Goal: Information Seeking & Learning: Compare options

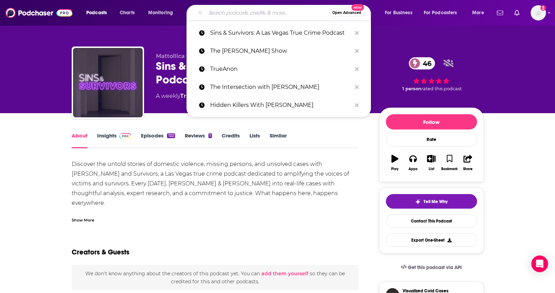
type input "The [US_STATE] Business Podcast"
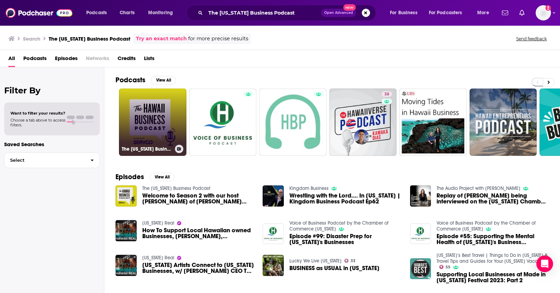
click at [168, 120] on link "The [US_STATE] Business Podcast" at bounding box center [152, 122] width 67 height 67
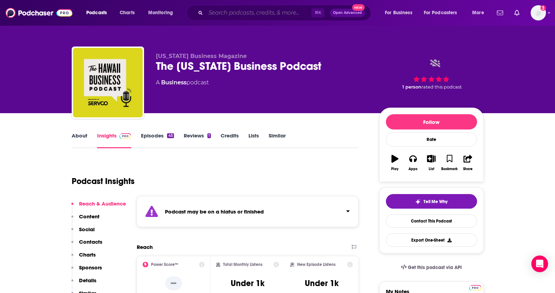
click at [235, 18] on input "Search podcasts, credits, & more..." at bounding box center [259, 12] width 106 height 11
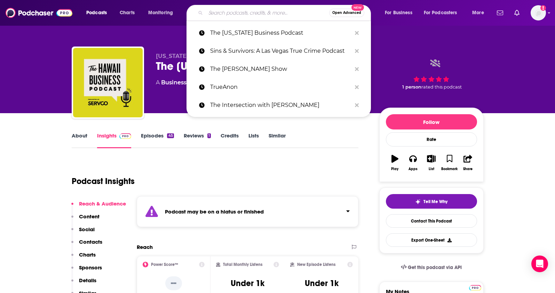
paste input "Voice of Business Podcast (Chamber of Commerce Hawaiʻi)"
type input "Voice of Business Podcast (Chamber of Commerce Hawaiʻi)"
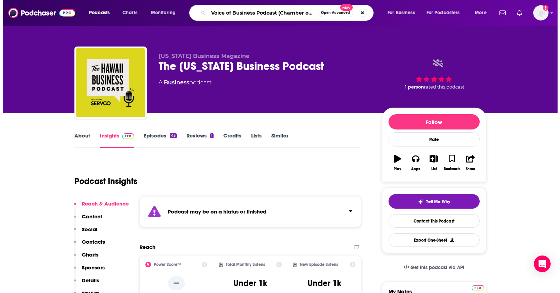
scroll to position [0, 48]
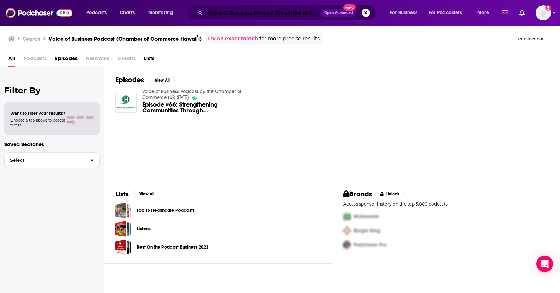
click at [223, 17] on input "Voice of Business Podcast (Chamber of Commerce Hawaiʻi)" at bounding box center [263, 12] width 115 height 11
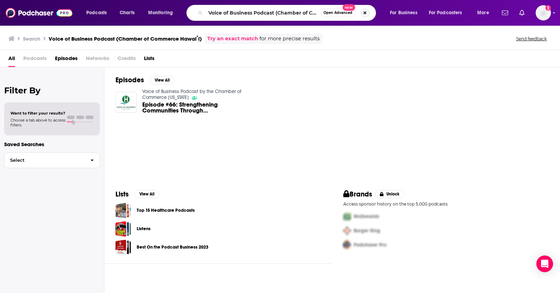
click at [364, 14] on button "Search podcasts, credits, & more..." at bounding box center [365, 13] width 8 height 8
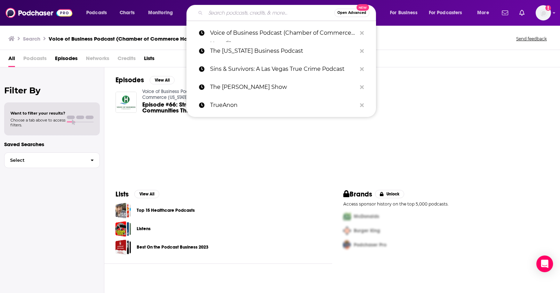
paste input "Voice of Business Podcast"
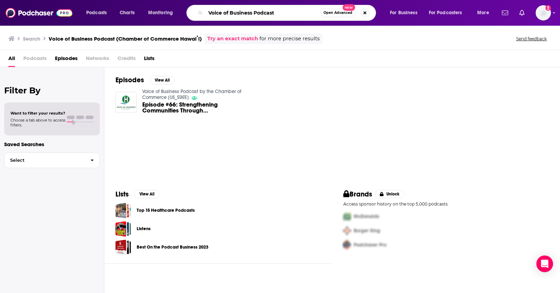
type input "Voice of Business Podcast"
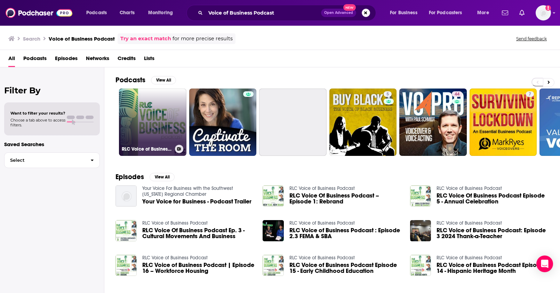
click at [161, 109] on link "RLC Voice of Business Podcast" at bounding box center [152, 122] width 67 height 67
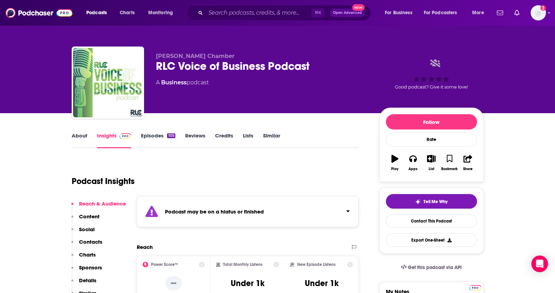
click at [77, 138] on link "About" at bounding box center [80, 140] width 16 height 16
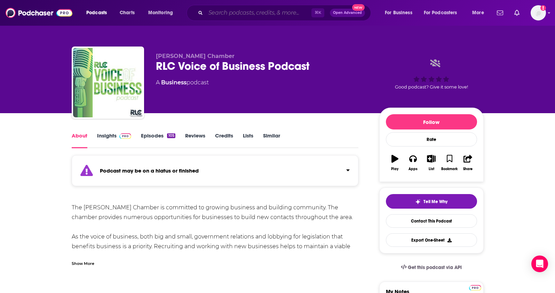
click at [225, 11] on input "Search podcasts, credits, & more..." at bounding box center [259, 12] width 106 height 11
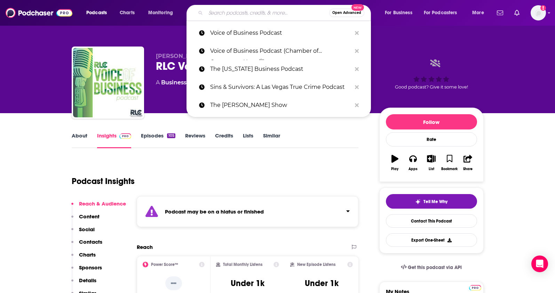
click at [223, 13] on input "Search podcasts, credits, & more..." at bounding box center [267, 12] width 123 height 11
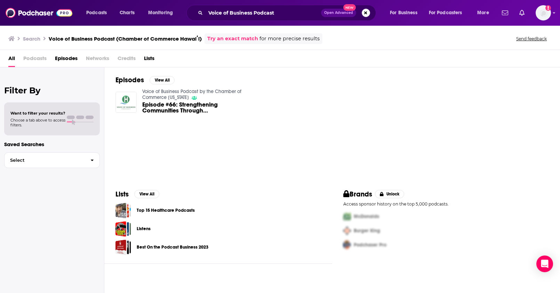
click at [124, 99] on img "Episode #66: Strengthening Communities Through Kamehameha Schools Kaiaulu with …" at bounding box center [125, 102] width 21 height 21
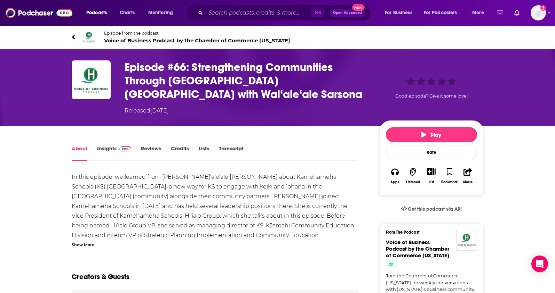
click at [105, 151] on link "Insights" at bounding box center [114, 153] width 34 height 16
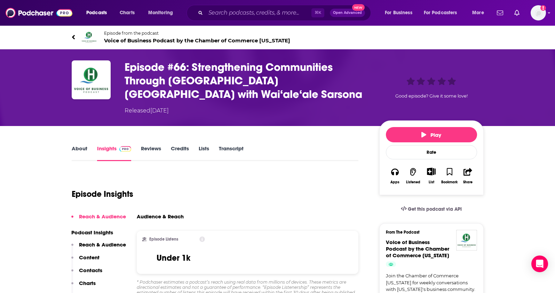
click at [121, 39] on span "Voice of Business Podcast by the Chamber of Commerce [US_STATE]" at bounding box center [197, 40] width 186 height 7
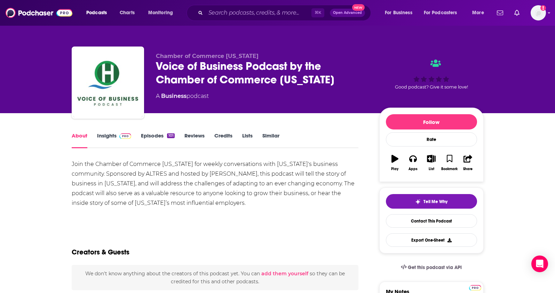
click at [101, 135] on link "Insights" at bounding box center [114, 140] width 34 height 16
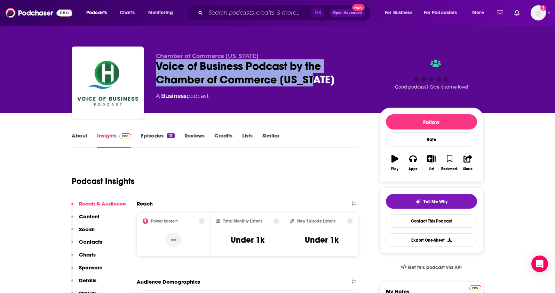
drag, startPoint x: 326, startPoint y: 84, endPoint x: 156, endPoint y: 70, distance: 170.4
click at [156, 70] on div "Voice of Business Podcast by the Chamber of Commerce [US_STATE]" at bounding box center [262, 72] width 212 height 27
copy h2 "Voice of Business Podcast by the Chamber of Commerce [US_STATE]"
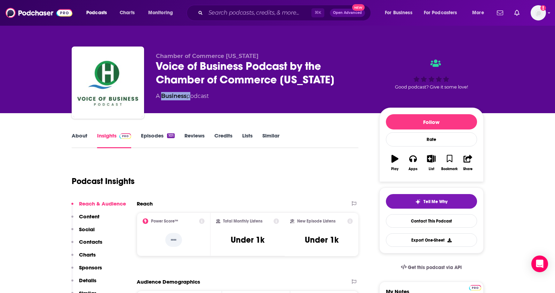
drag, startPoint x: 188, startPoint y: 97, endPoint x: 162, endPoint y: 99, distance: 26.2
click at [162, 99] on div "A Business podcast" at bounding box center [182, 96] width 53 height 8
copy div "Business"
drag, startPoint x: 243, startPoint y: 241, endPoint x: 222, endPoint y: 243, distance: 22.0
click at [222, 243] on div "Total Monthly Listens Under 1k" at bounding box center [247, 235] width 63 height 32
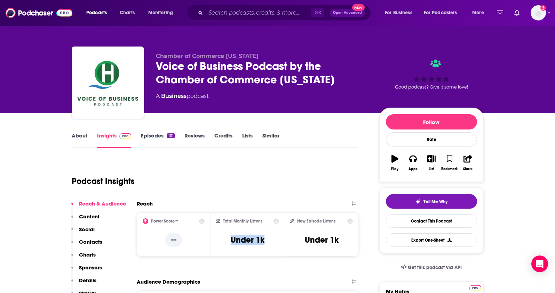
copy h3 "Under 1k"
click at [84, 246] on button "Contacts" at bounding box center [86, 245] width 31 height 13
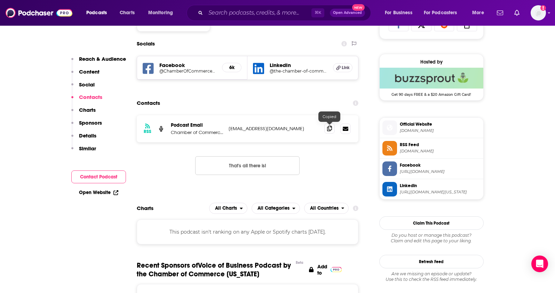
click at [328, 131] on icon at bounding box center [329, 129] width 5 height 6
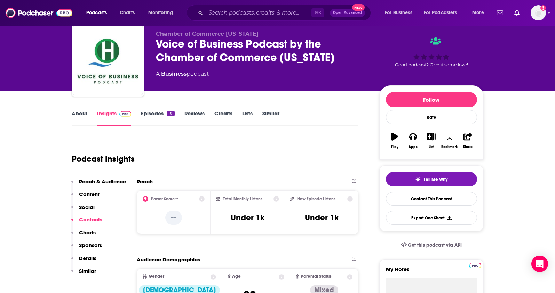
scroll to position [20, 0]
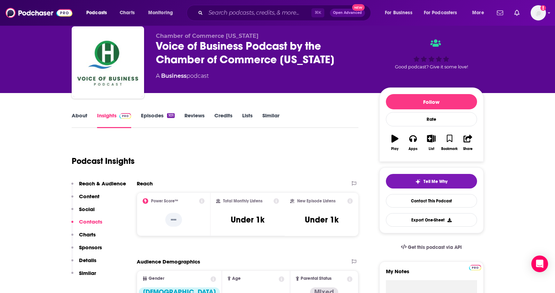
click at [74, 117] on link "About" at bounding box center [80, 120] width 16 height 16
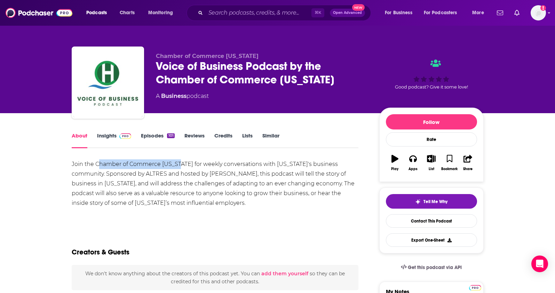
drag, startPoint x: 181, startPoint y: 163, endPoint x: 98, endPoint y: 166, distance: 82.4
click at [98, 166] on div "Join the Chamber of Commerce [US_STATE] for weekly conversations with [US_STATE…" at bounding box center [215, 184] width 287 height 49
click at [191, 177] on div "Join the Chamber of Commerce [US_STATE] for weekly conversations with [US_STATE…" at bounding box center [215, 184] width 287 height 49
drag, startPoint x: 204, startPoint y: 176, endPoint x: 281, endPoint y: 23, distance: 171.1
click at [174, 175] on div "Join the Chamber of Commerce [US_STATE] for weekly conversations with [US_STATE…" at bounding box center [215, 184] width 287 height 49
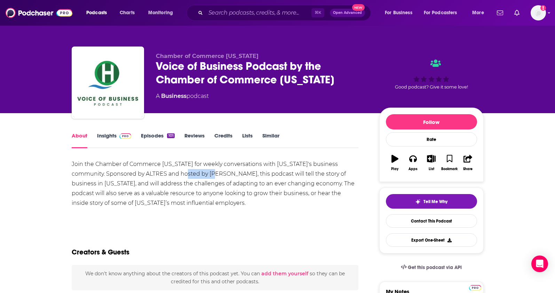
copy div "[PERSON_NAME]"
click at [228, 17] on input "Search podcasts, credits, & more..." at bounding box center [259, 12] width 106 height 11
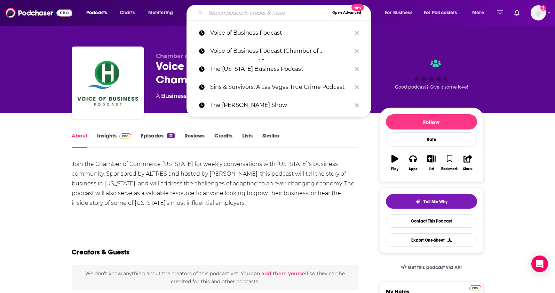
paste input "Secondary Colors with [PERSON_NAME] and Friends"
type input "Secondary Colors with [PERSON_NAME] and Friends"
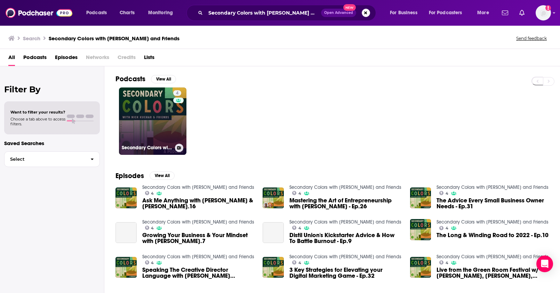
click at [161, 127] on link "4 Secondary Colors with [PERSON_NAME] and Friends" at bounding box center [152, 121] width 67 height 67
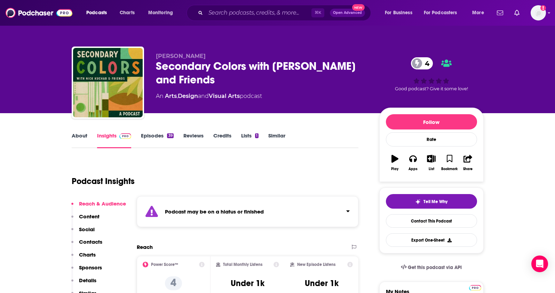
click at [80, 136] on link "About" at bounding box center [80, 140] width 16 height 16
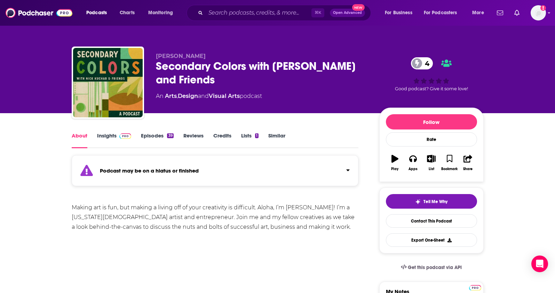
click at [100, 138] on link "Insights" at bounding box center [114, 140] width 34 height 16
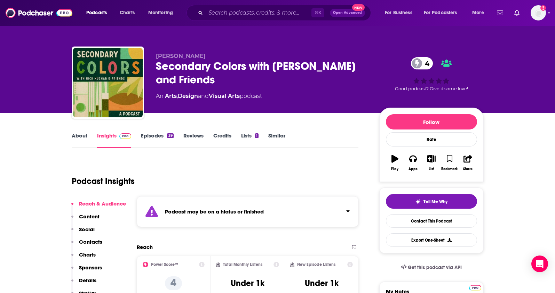
click at [78, 137] on link "About" at bounding box center [80, 140] width 16 height 16
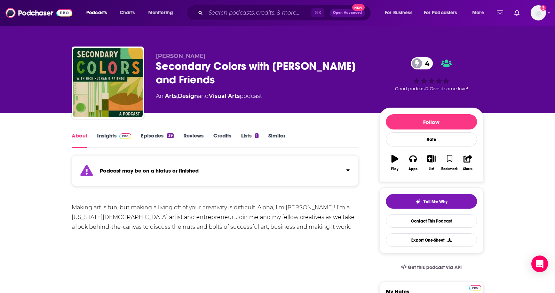
click at [102, 136] on link "Insights" at bounding box center [114, 140] width 34 height 16
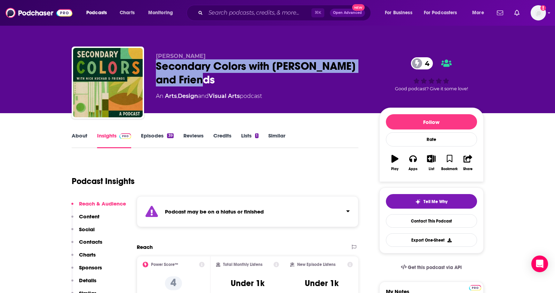
drag, startPoint x: 203, startPoint y: 85, endPoint x: 155, endPoint y: 71, distance: 50.5
click at [155, 71] on div "[PERSON_NAME] Secondary Colors with [PERSON_NAME] and Friends 4 An Arts , Desig…" at bounding box center [278, 84] width 412 height 75
copy h2 "Secondary Colors with [PERSON_NAME] and Friends"
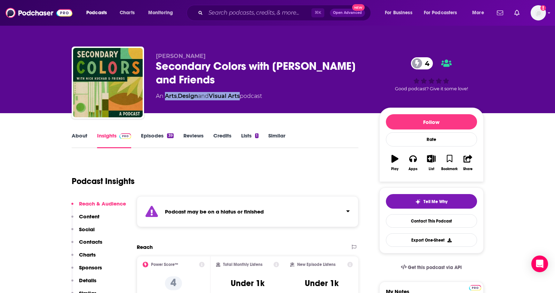
drag, startPoint x: 243, startPoint y: 97, endPoint x: 166, endPoint y: 99, distance: 76.5
click at [166, 100] on div "An Arts , Design and Visual Arts podcast" at bounding box center [209, 96] width 106 height 8
copy div "Arts , Design and Visual Arts"
drag, startPoint x: 180, startPoint y: 54, endPoint x: 153, endPoint y: 56, distance: 27.9
click at [153, 56] on div "[PERSON_NAME] Secondary Colors with [PERSON_NAME] and Friends 4 An Arts , Desig…" at bounding box center [278, 84] width 412 height 75
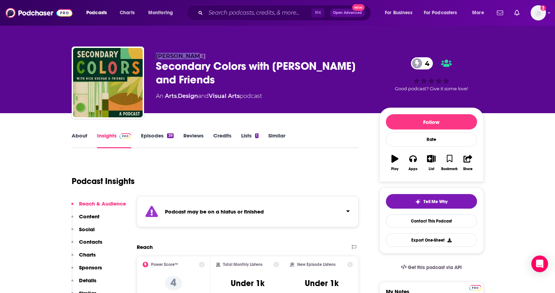
copy span "[PERSON_NAME]"
click at [90, 241] on p "Contacts" at bounding box center [90, 242] width 23 height 7
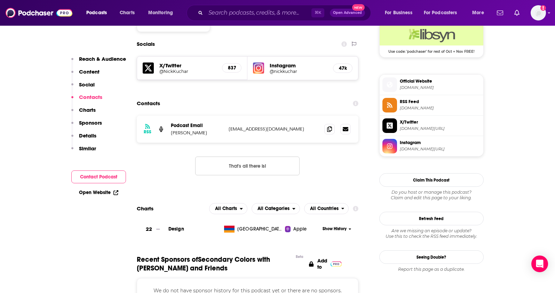
scroll to position [524, 0]
click at [330, 128] on icon at bounding box center [329, 129] width 5 height 6
click at [236, 16] on input "Search podcasts, credits, & more..." at bounding box center [259, 12] width 106 height 11
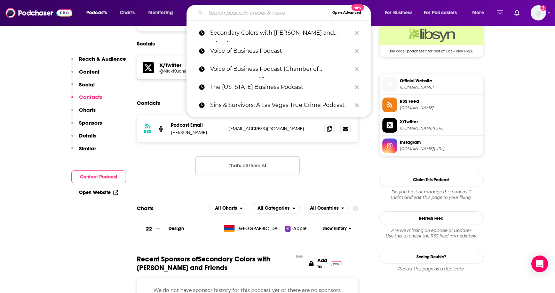
paste input "The Hawai‘i Business Podcast"
type input "The Hawai‘i Business Podcast"
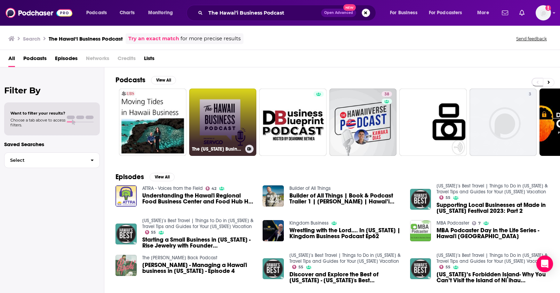
click at [234, 107] on link "The [US_STATE] Business Podcast" at bounding box center [222, 122] width 67 height 67
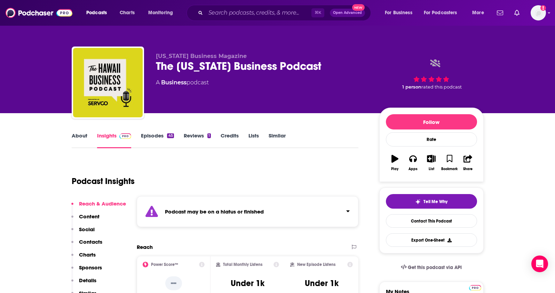
click at [78, 136] on link "About" at bounding box center [80, 140] width 16 height 16
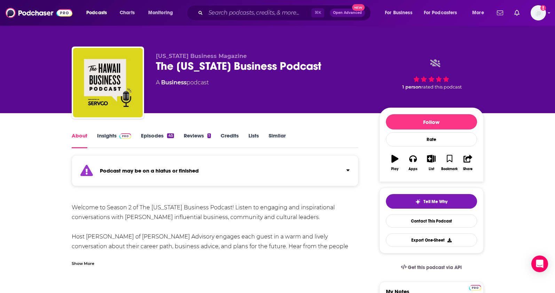
click at [105, 135] on link "Insights" at bounding box center [114, 140] width 34 height 16
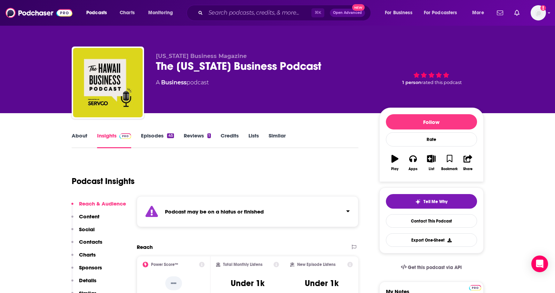
click at [159, 135] on link "Episodes 45" at bounding box center [157, 140] width 33 height 16
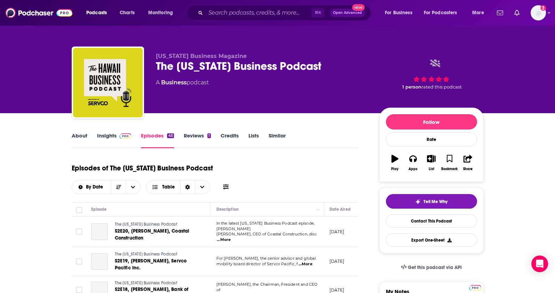
scroll to position [1, 0]
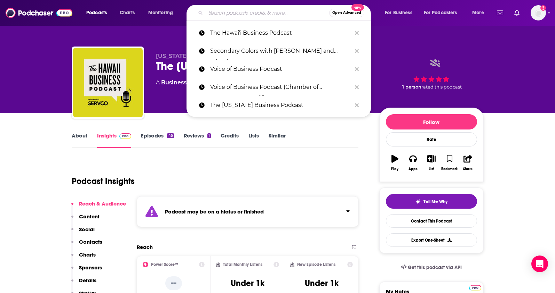
click at [245, 13] on input "Search podcasts, credits, & more..." at bounding box center [267, 12] width 123 height 11
paste input "Hawai‘i Creators"
type input "Hawai‘i Creators"
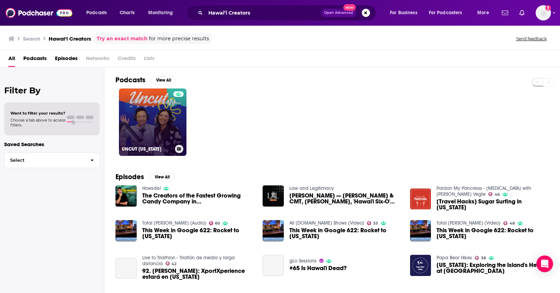
click at [161, 120] on link "UNCUT [US_STATE]" at bounding box center [152, 122] width 67 height 67
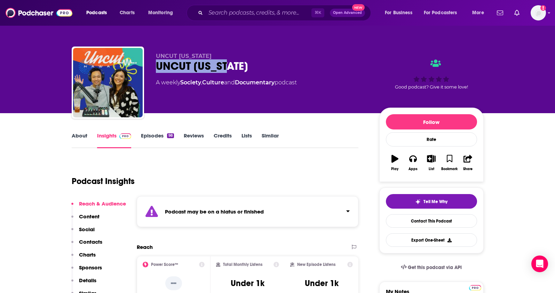
drag, startPoint x: 239, startPoint y: 66, endPoint x: 339, endPoint y: 1, distance: 119.4
click at [158, 69] on div "UNCUT [US_STATE]" at bounding box center [262, 66] width 212 height 14
copy h2 "UNCUT [US_STATE]"
click at [82, 137] on link "About" at bounding box center [80, 140] width 16 height 16
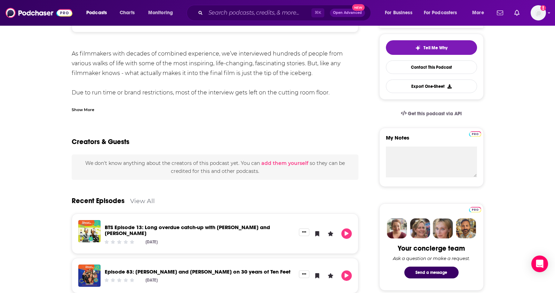
scroll to position [2, 0]
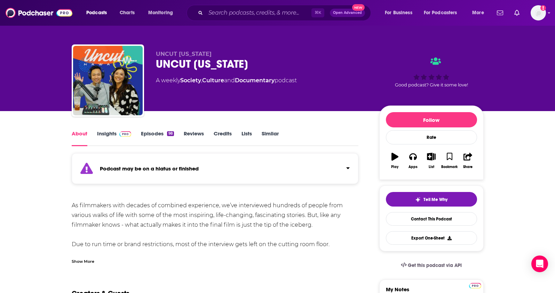
click at [108, 135] on link "Insights" at bounding box center [114, 138] width 34 height 16
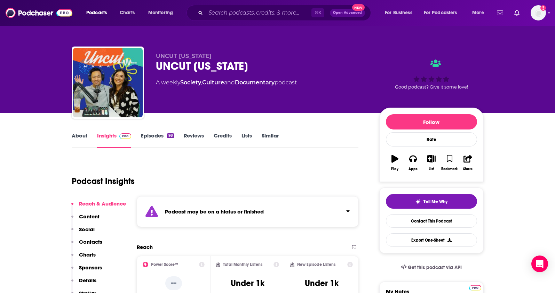
click at [87, 243] on p "Contacts" at bounding box center [90, 242] width 23 height 7
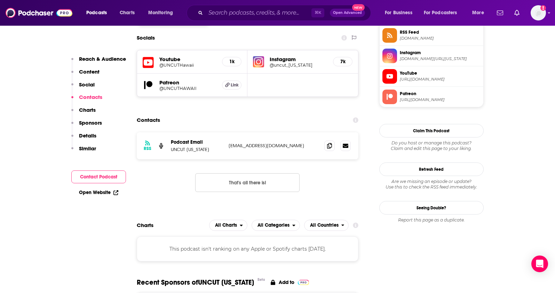
scroll to position [547, 0]
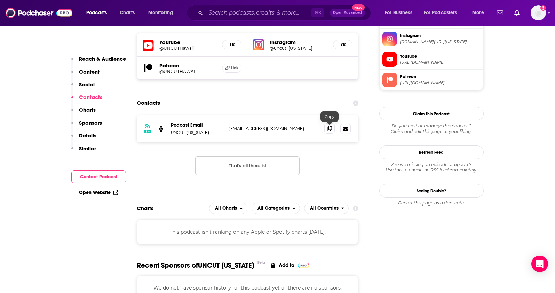
click at [333, 130] on span at bounding box center [329, 128] width 10 height 10
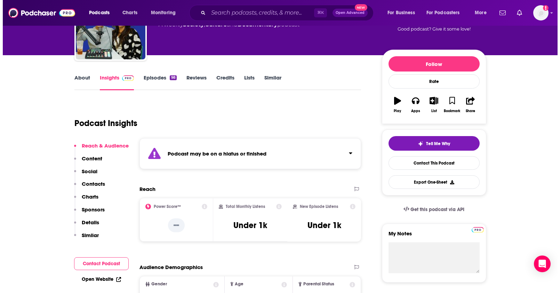
scroll to position [0, 0]
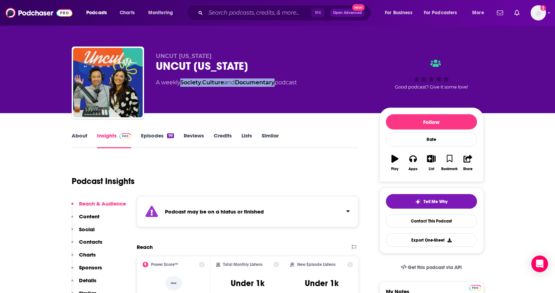
drag, startPoint x: 280, startPoint y: 84, endPoint x: 182, endPoint y: 86, distance: 97.7
click at [182, 86] on div "A weekly Society , Culture and Documentary podcast" at bounding box center [226, 83] width 141 height 8
copy div "Society , Culture and Documentary"
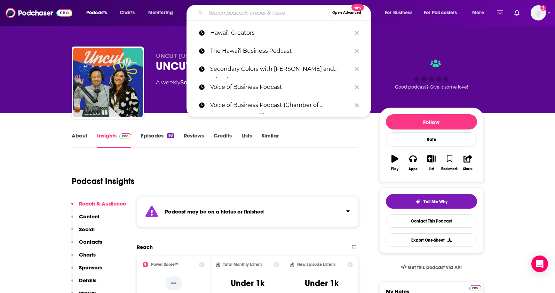
click at [229, 16] on input "Search podcasts, credits, & more..." at bounding box center [267, 12] width 123 height 11
paste input "Island Innovators Hawai‘i Podcast"
type input "Island Innovators Hawai‘i Podcast"
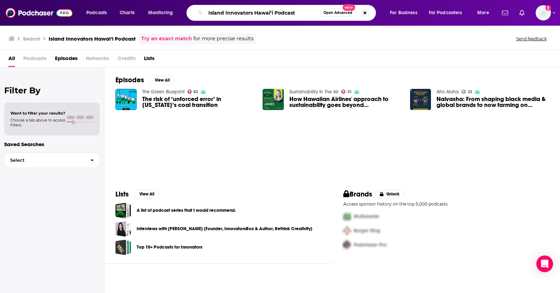
click at [244, 15] on input "Island Innovators Hawai‘i Podcast" at bounding box center [263, 12] width 115 height 11
click at [364, 14] on button "Search podcasts, credits, & more..." at bounding box center [365, 13] width 8 height 8
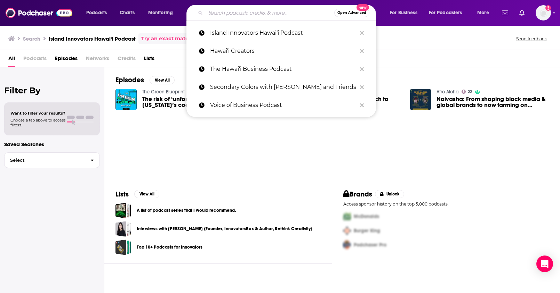
paste input "The Ulu Hour"
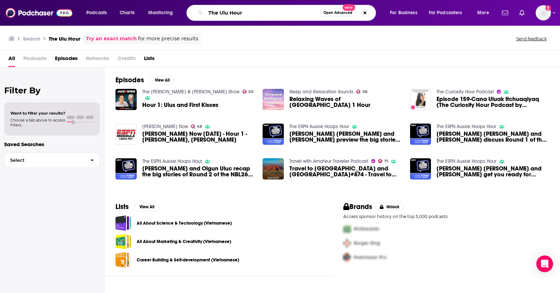
drag, startPoint x: 251, startPoint y: 14, endPoint x: 182, endPoint y: 6, distance: 69.6
click at [182, 6] on div "Podcasts Charts Monitoring The Ulu Hour Open Advanced New For Business For Podc…" at bounding box center [288, 13] width 414 height 16
paste input "Hawai‘i Business Podcast ([US_STATE] Business Magazine)"
type input "Hawai‘i Business Podcast ([US_STATE] Business Magazine)"
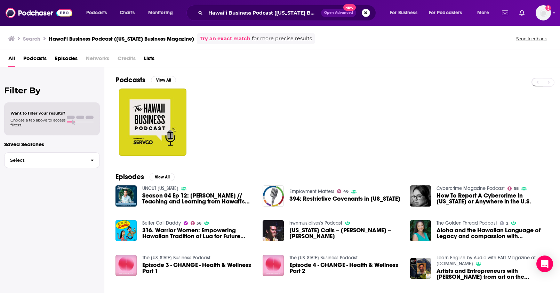
click at [364, 15] on button "Search podcasts, credits, & more..." at bounding box center [366, 13] width 8 height 8
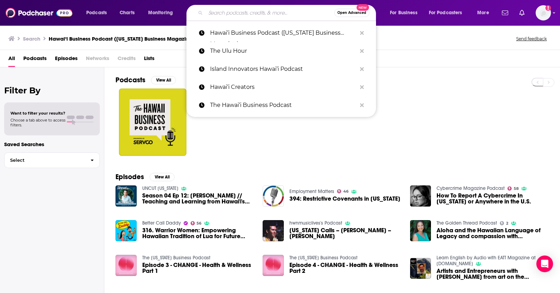
paste input "Voice of Business Podcast by the Chamber of Commerce [US_STATE]"
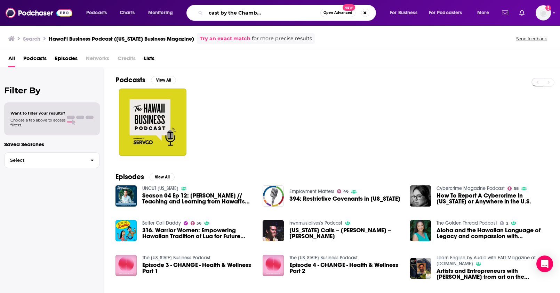
type input "Voice of Business Podcast by the Chamber of Commerce [US_STATE]"
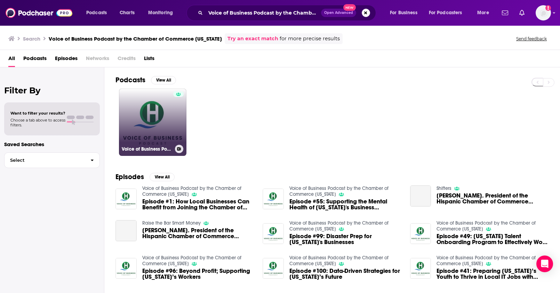
click at [158, 115] on link "Voice of Business Podcast by the Chamber of Commerce [US_STATE]" at bounding box center [152, 122] width 67 height 67
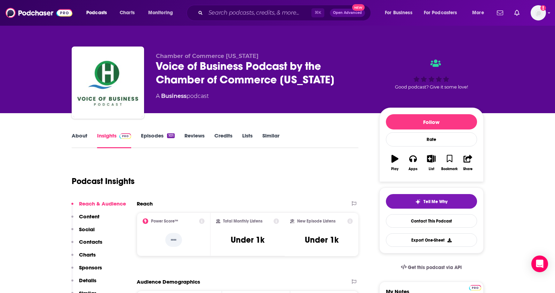
click at [96, 243] on p "Contacts" at bounding box center [90, 242] width 23 height 7
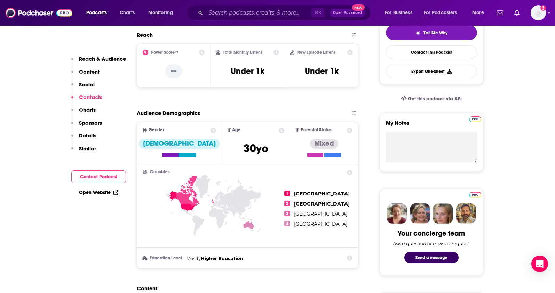
scroll to position [481, 0]
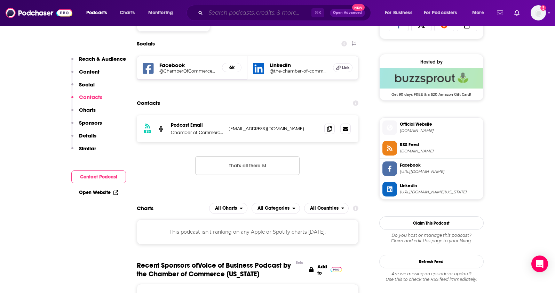
click at [238, 11] on input "Search podcasts, credits, & more..." at bounding box center [259, 12] width 106 height 11
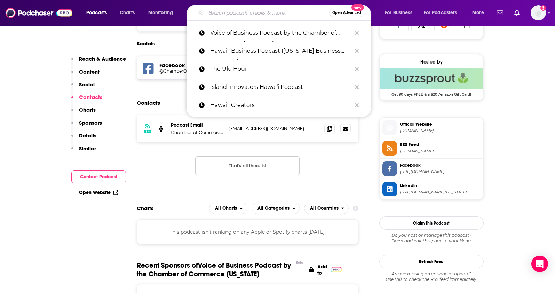
paste input "Earn Your Happy"
type input "Earn Your Happy"
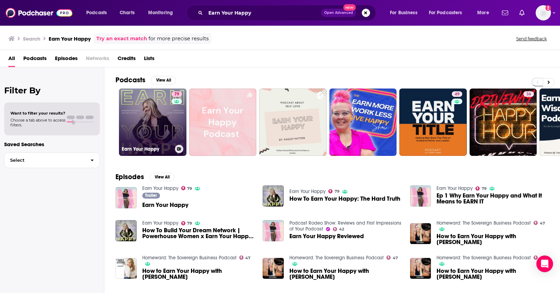
click at [154, 123] on link "79 Earn Your Happy" at bounding box center [152, 122] width 67 height 67
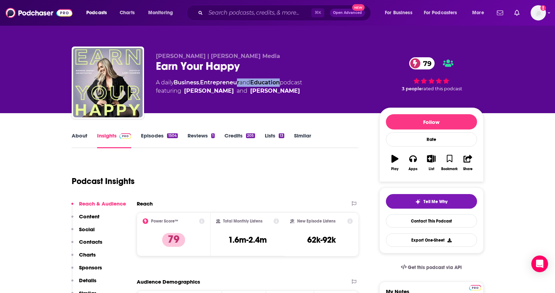
drag, startPoint x: 198, startPoint y: 84, endPoint x: 255, endPoint y: 1, distance: 100.0
click at [176, 83] on div "A daily Business , Entrepreneur and Education podcast featuring [PERSON_NAME] a…" at bounding box center [229, 87] width 146 height 17
drag, startPoint x: 271, startPoint y: 244, endPoint x: 225, endPoint y: 243, distance: 45.6
click at [225, 243] on div "Total Monthly Listens 1.6m-2.4m" at bounding box center [247, 235] width 63 height 32
copy h3 "1.6m-2.4m"
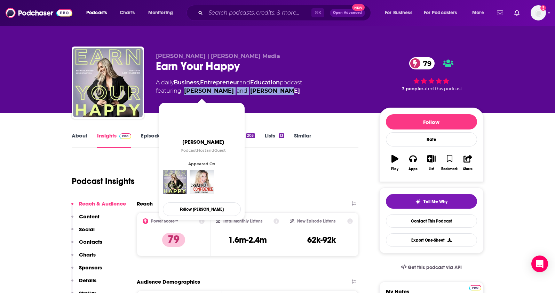
drag, startPoint x: 280, startPoint y: 91, endPoint x: 185, endPoint y: 91, distance: 94.6
click at [185, 91] on span "featuring [PERSON_NAME] and [PERSON_NAME]" at bounding box center [229, 91] width 146 height 8
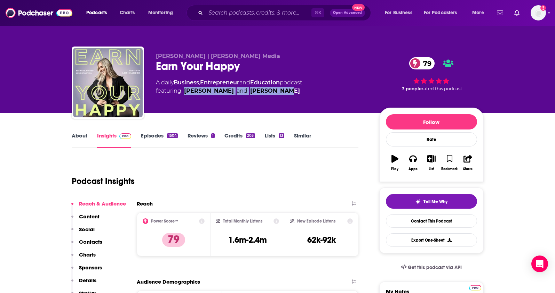
click at [87, 243] on p "Contacts" at bounding box center [90, 242] width 23 height 7
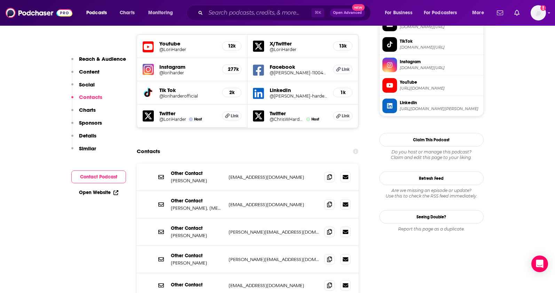
scroll to position [643, 0]
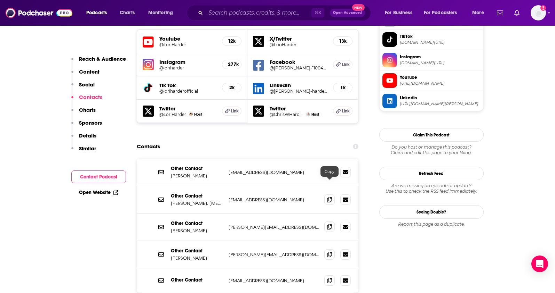
click at [329, 224] on icon at bounding box center [329, 227] width 5 height 6
click at [327, 252] on icon at bounding box center [329, 255] width 5 height 6
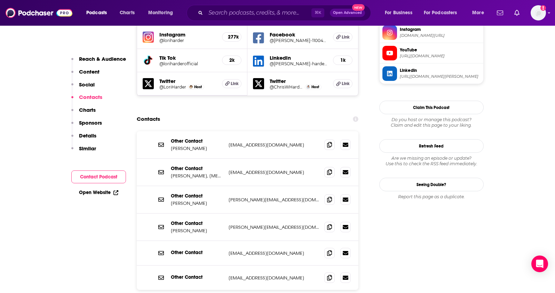
scroll to position [672, 0]
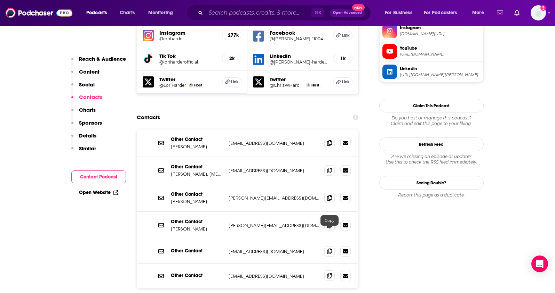
click at [329, 273] on icon at bounding box center [329, 276] width 5 height 6
click at [262, 15] on input "Search podcasts, credits, & more..." at bounding box center [259, 12] width 106 height 11
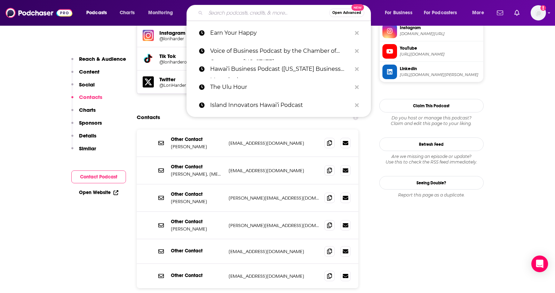
paste input "Financial Feminism"
type input "Financial Feminism"
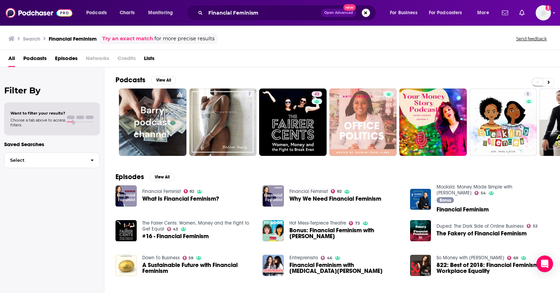
click at [163, 192] on link "Financial Feminist" at bounding box center [161, 192] width 39 height 6
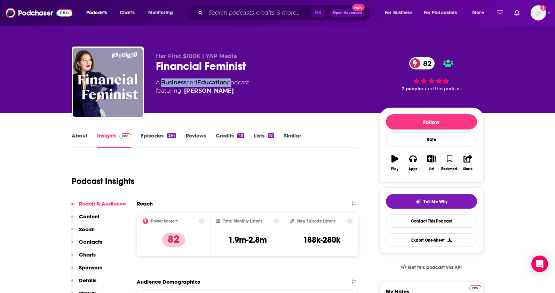
drag, startPoint x: 230, startPoint y: 83, endPoint x: 162, endPoint y: 83, distance: 68.5
click at [162, 83] on div "A Business and Education podcast featuring [PERSON_NAME]" at bounding box center [202, 87] width 93 height 17
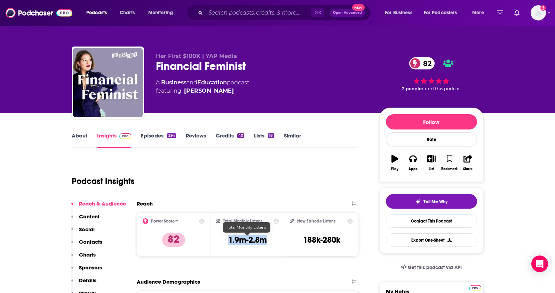
drag, startPoint x: 269, startPoint y: 240, endPoint x: 227, endPoint y: 241, distance: 42.8
click at [227, 241] on div "Total Monthly Listens 1.9m-2.8m" at bounding box center [247, 235] width 63 height 32
drag, startPoint x: 226, startPoint y: 91, endPoint x: 221, endPoint y: 80, distance: 12.3
click at [217, 93] on span "featuring [PERSON_NAME]" at bounding box center [202, 91] width 93 height 8
click at [90, 239] on p "Contacts" at bounding box center [90, 242] width 23 height 7
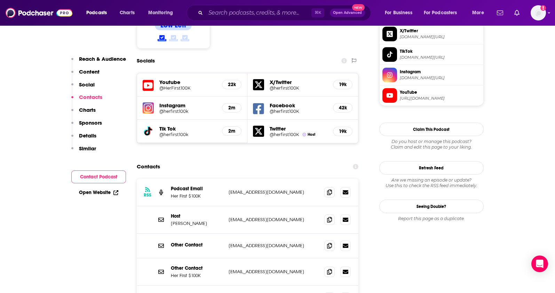
scroll to position [620, 0]
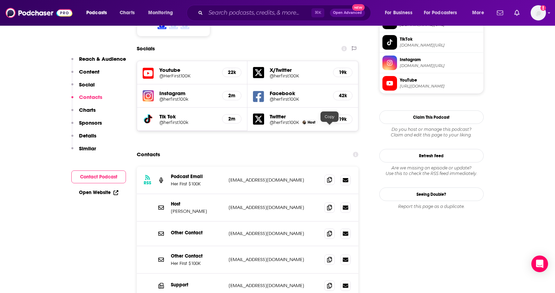
click at [329, 175] on span at bounding box center [329, 180] width 10 height 10
click at [328, 205] on icon at bounding box center [329, 208] width 5 height 6
click at [326, 255] on span at bounding box center [329, 260] width 10 height 10
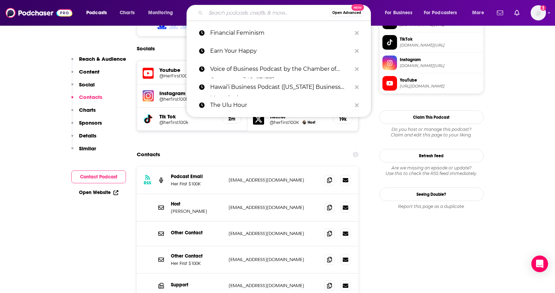
click at [274, 11] on input "Search podcasts, credits, & more..." at bounding box center [267, 12] width 123 height 11
paste input "The Coachable Podcast"
type input "The Coachable Podcast"
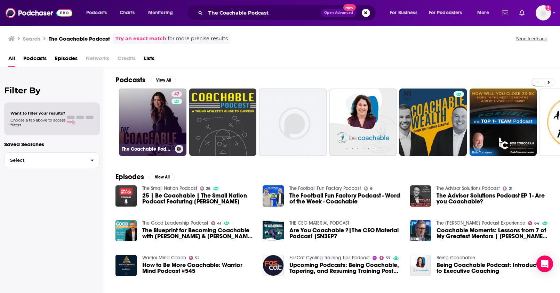
click at [169, 126] on link "47 The Coachable Podcast" at bounding box center [152, 122] width 67 height 67
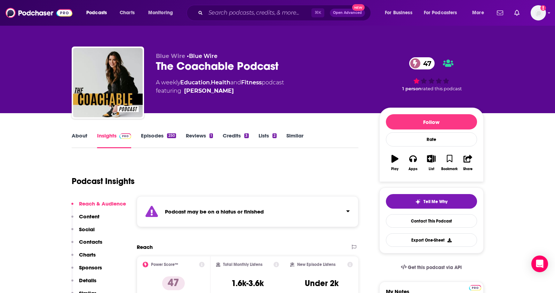
click at [78, 140] on link "About" at bounding box center [80, 140] width 16 height 16
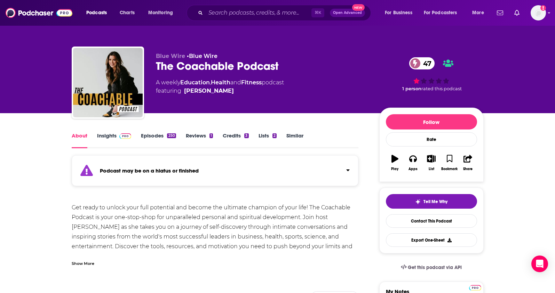
click at [102, 134] on link "Insights" at bounding box center [114, 140] width 34 height 16
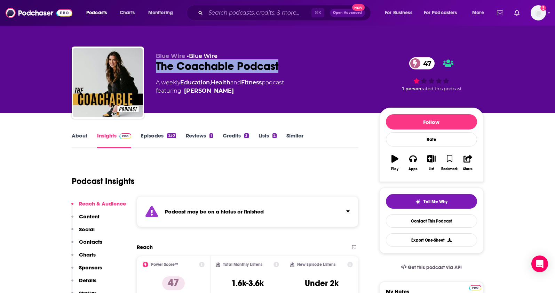
drag, startPoint x: 275, startPoint y: 68, endPoint x: 179, endPoint y: 59, distance: 96.3
click at [157, 69] on div "The Coachable Podcast 47" at bounding box center [262, 66] width 212 height 14
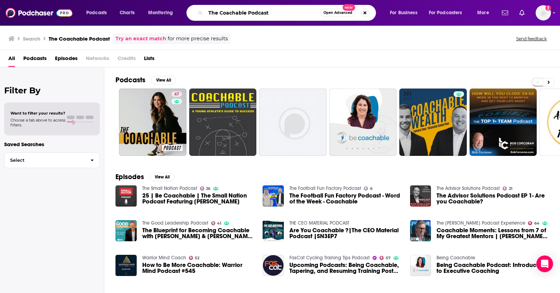
drag, startPoint x: 277, startPoint y: 10, endPoint x: 185, endPoint y: 9, distance: 92.5
click at [183, 9] on div "Podcasts Charts Monitoring The Coachable Podcast Open Advanced New For Business…" at bounding box center [288, 13] width 414 height 16
paste input "How to Stay Human | Podcast on Spotify"
drag, startPoint x: 261, startPoint y: 14, endPoint x: 332, endPoint y: 13, distance: 71.3
click at [332, 13] on div "How to Stay Human | Podcast on Spotify Open Advanced New" at bounding box center [281, 13] width 190 height 16
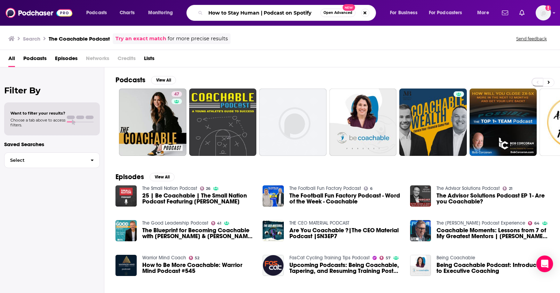
drag, startPoint x: 315, startPoint y: 12, endPoint x: 260, endPoint y: 14, distance: 55.3
click at [260, 14] on input "How to Stay Human | Podcast on Spotify" at bounding box center [263, 12] width 115 height 11
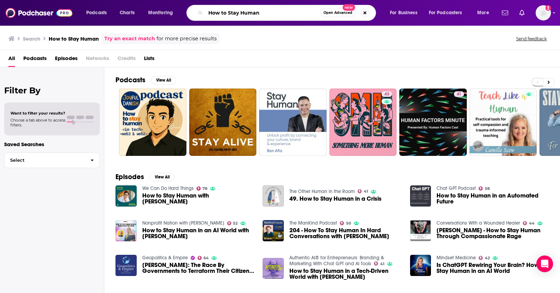
drag, startPoint x: 259, startPoint y: 16, endPoint x: 185, endPoint y: 6, distance: 74.4
click at [185, 6] on div "Podcasts Charts Monitoring How to Stay Human Open Advanced New For Business For…" at bounding box center [288, 13] width 414 height 16
paste input "erMoney with [PERSON_NAME]"
type input "HerMoney with [PERSON_NAME]"
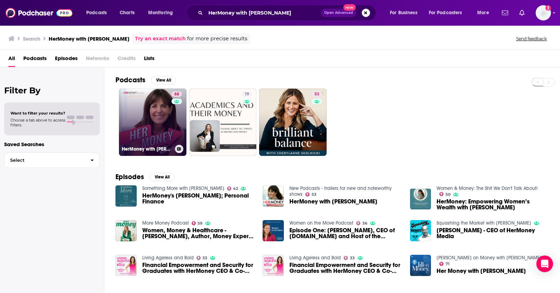
click at [164, 128] on link "68 HerMoney with [PERSON_NAME]" at bounding box center [152, 122] width 67 height 67
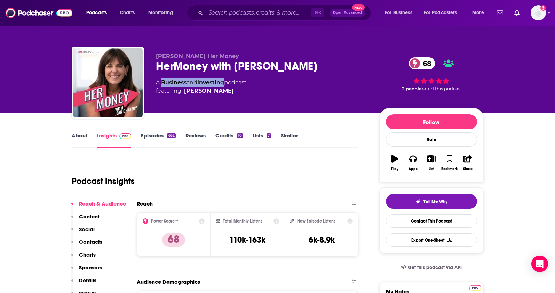
drag, startPoint x: 227, startPoint y: 82, endPoint x: 166, endPoint y: 79, distance: 61.3
click at [162, 83] on div "A Business and Investing podcast featuring [PERSON_NAME]" at bounding box center [201, 87] width 90 height 17
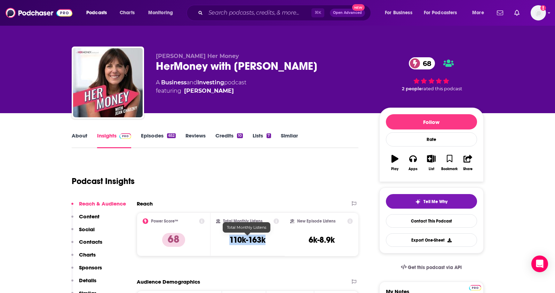
drag, startPoint x: 273, startPoint y: 241, endPoint x: 316, endPoint y: 21, distance: 224.2
click at [229, 241] on div "Total Monthly Listens 110k-163k" at bounding box center [247, 235] width 63 height 32
drag, startPoint x: 233, startPoint y: 90, endPoint x: 223, endPoint y: 93, distance: 10.8
click at [223, 93] on span "featuring [PERSON_NAME]" at bounding box center [201, 91] width 90 height 8
click at [86, 244] on p "Contacts" at bounding box center [90, 242] width 23 height 7
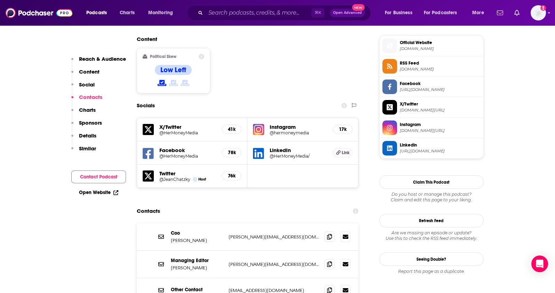
scroll to position [619, 0]
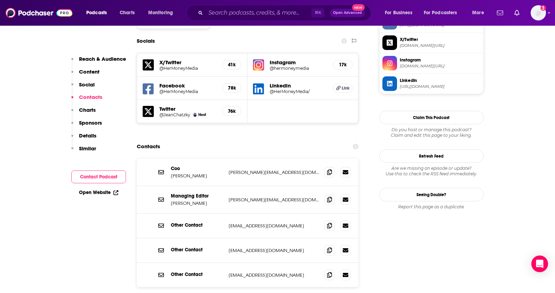
click at [270, 140] on div "Contacts" at bounding box center [248, 146] width 222 height 13
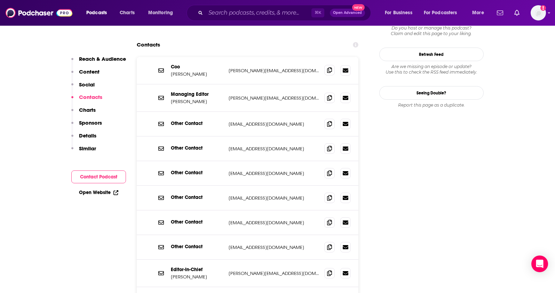
scroll to position [669, 0]
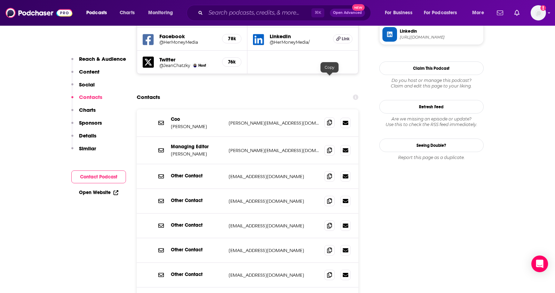
click at [328, 120] on icon at bounding box center [329, 123] width 5 height 6
click at [328, 147] on icon at bounding box center [329, 150] width 5 height 6
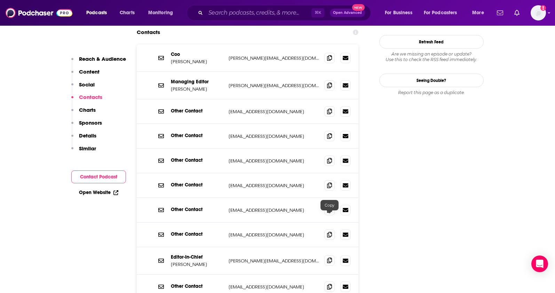
click at [330, 258] on icon at bounding box center [329, 261] width 5 height 6
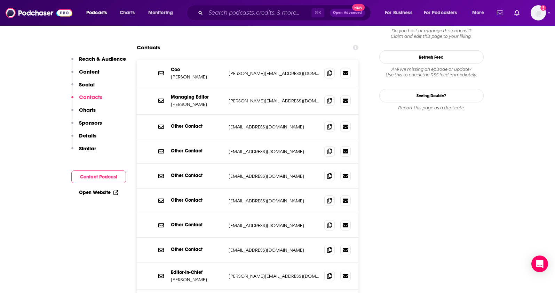
scroll to position [689, 0]
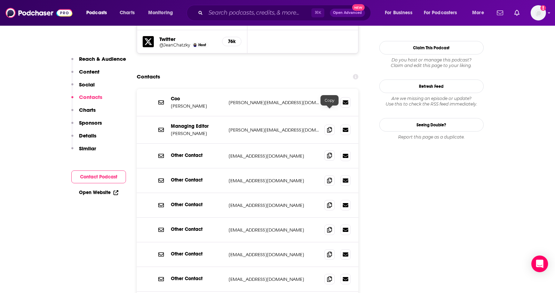
click at [331, 153] on icon at bounding box center [329, 156] width 5 height 6
click at [292, 9] on input "Search podcasts, credits, & more..." at bounding box center [259, 12] width 106 height 11
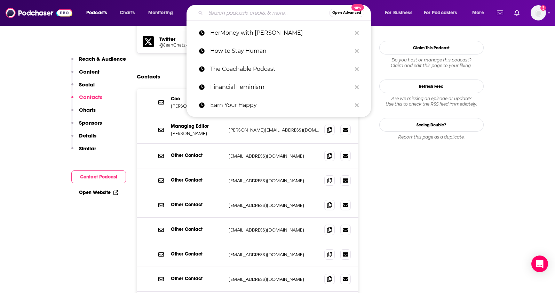
paste input "Commune with [PERSON_NAME]"
type input "Commune with [PERSON_NAME]"
